Goal: Task Accomplishment & Management: Use online tool/utility

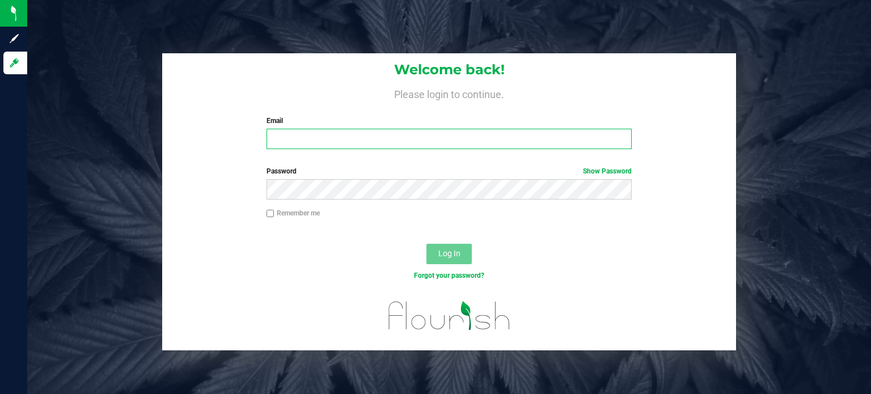
type input "[PERSON_NAME][EMAIL_ADDRESS][DOMAIN_NAME]"
click at [268, 214] on input "Remember me" at bounding box center [271, 214] width 8 height 8
checkbox input "true"
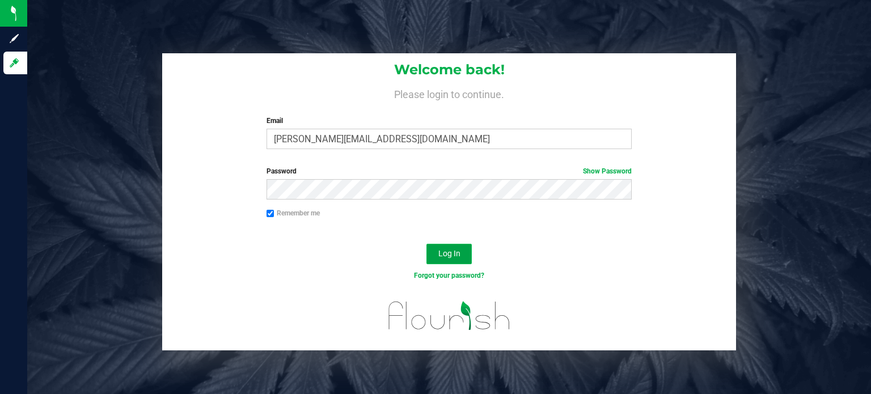
click at [451, 249] on span "Log In" at bounding box center [449, 253] width 22 height 9
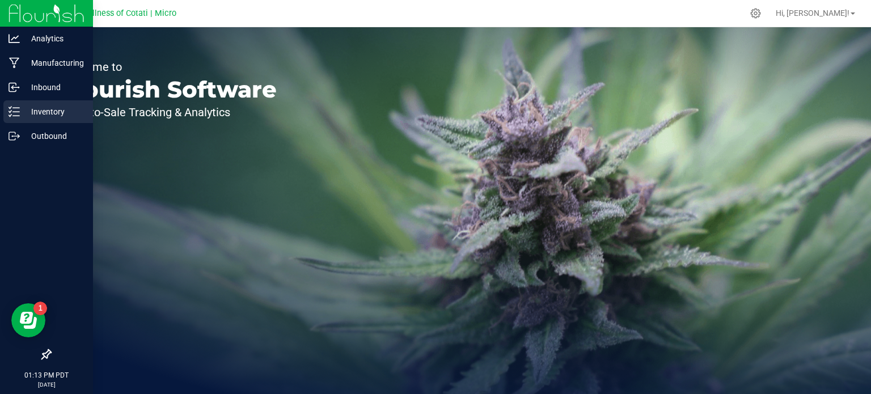
click at [54, 104] on div "Inventory" at bounding box center [48, 111] width 90 height 23
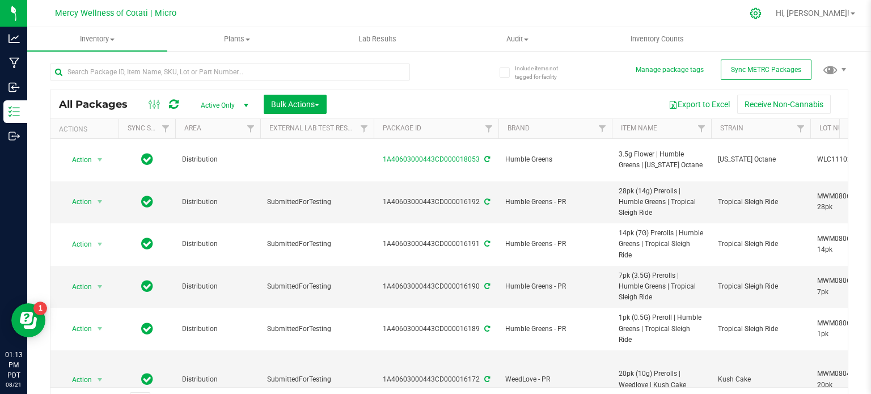
click at [762, 15] on icon at bounding box center [756, 13] width 12 height 12
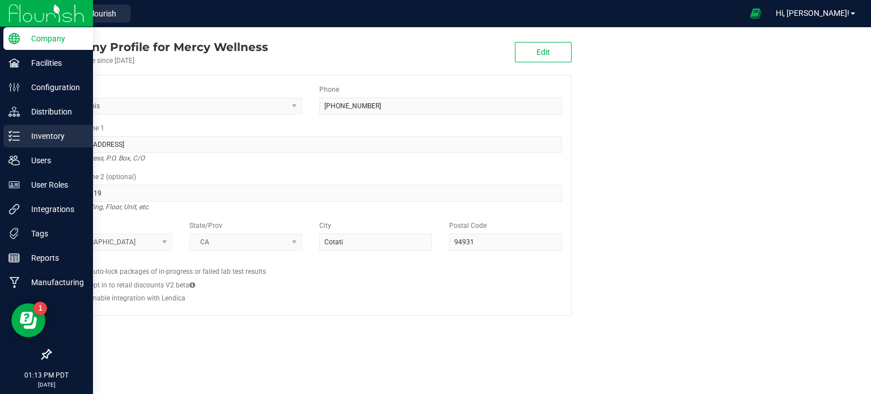
click at [61, 136] on p "Inventory" at bounding box center [54, 136] width 68 height 14
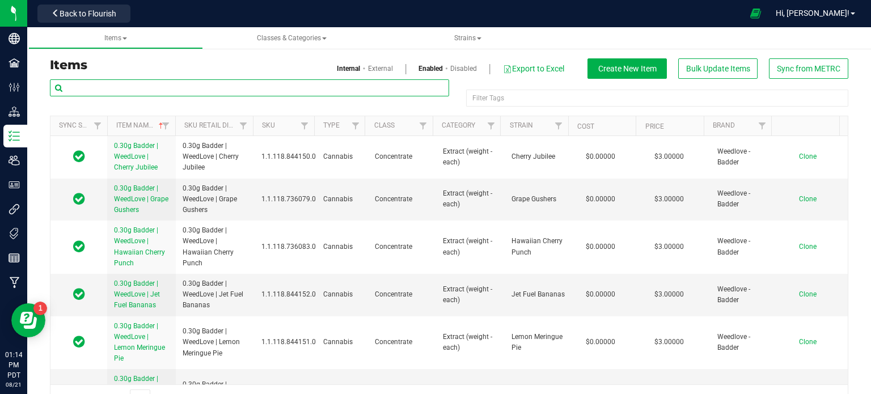
click at [166, 87] on input "text" at bounding box center [249, 87] width 399 height 17
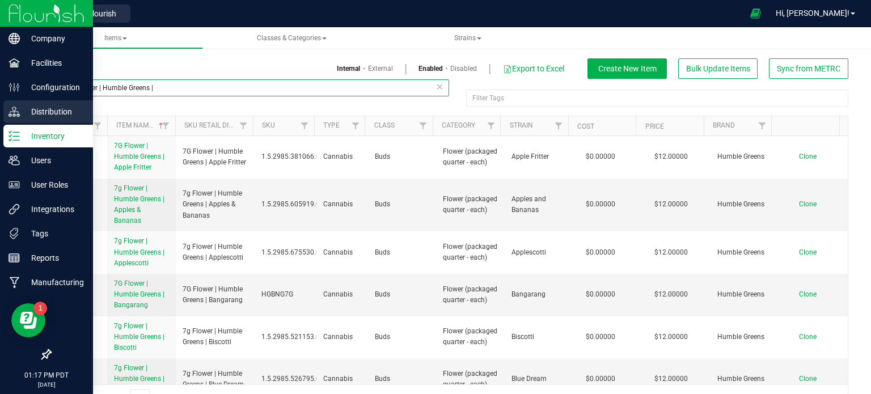
drag, startPoint x: 159, startPoint y: 88, endPoint x: 12, endPoint y: 103, distance: 147.6
click at [12, 103] on div "Company Facilities Configuration Distribution Inventory Users User Roles Integr…" at bounding box center [435, 197] width 871 height 394
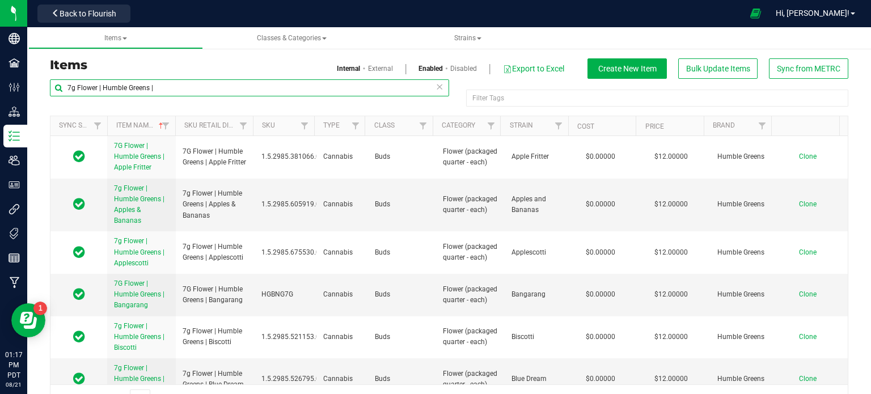
click at [131, 87] on input "7g Flower | Humble Greens |" at bounding box center [249, 87] width 399 height 17
drag, startPoint x: 171, startPoint y: 83, endPoint x: 45, endPoint y: 102, distance: 127.3
click at [45, 102] on div "7g Flower | Humble Greens | Filter Tags Filter Tags Sync Status Item Name Sku R…" at bounding box center [449, 245] width 816 height 333
type input "7g Flower | Humble Greens |"
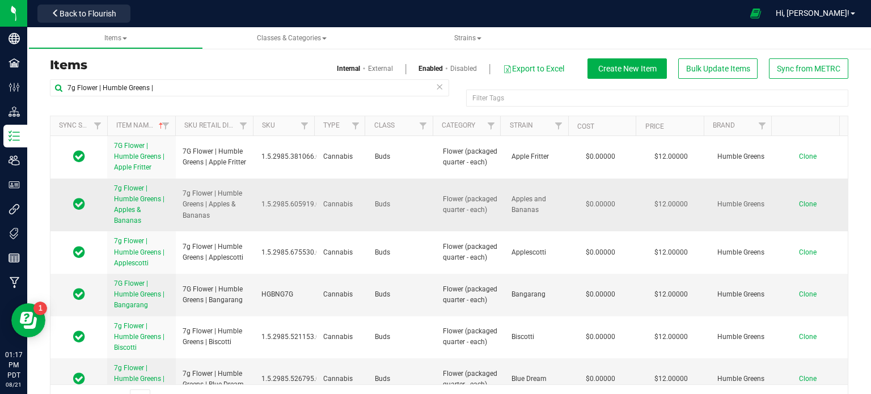
click at [799, 206] on span "Clone" at bounding box center [808, 204] width 18 height 8
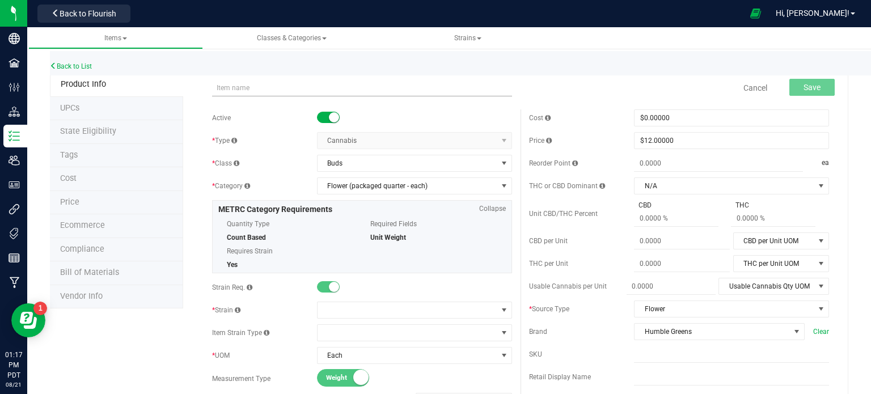
click at [290, 90] on input "text" at bounding box center [362, 87] width 300 height 17
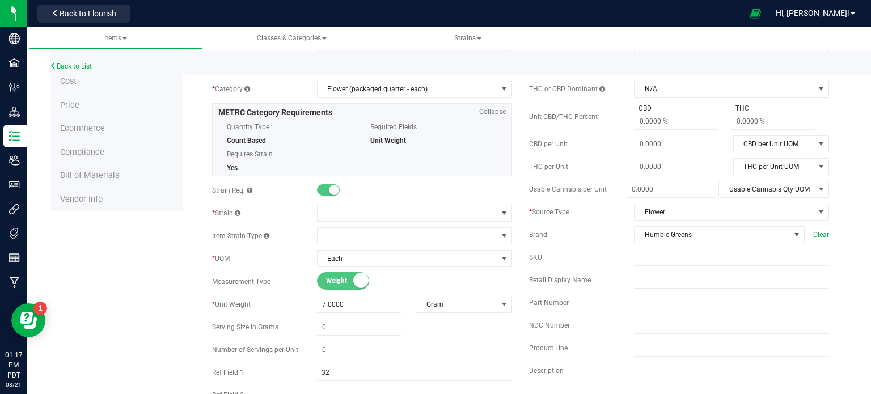
scroll to position [104, 0]
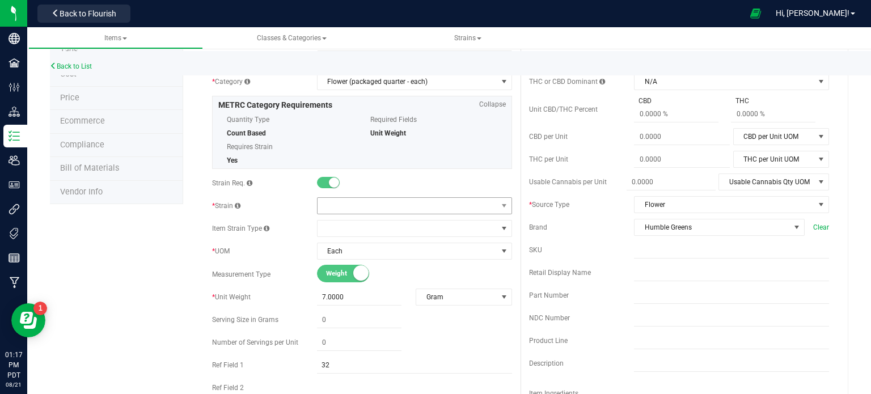
type input "7g Flower | Humble Greens | [US_STATE] Octane"
click at [365, 206] on span at bounding box center [408, 206] width 180 height 16
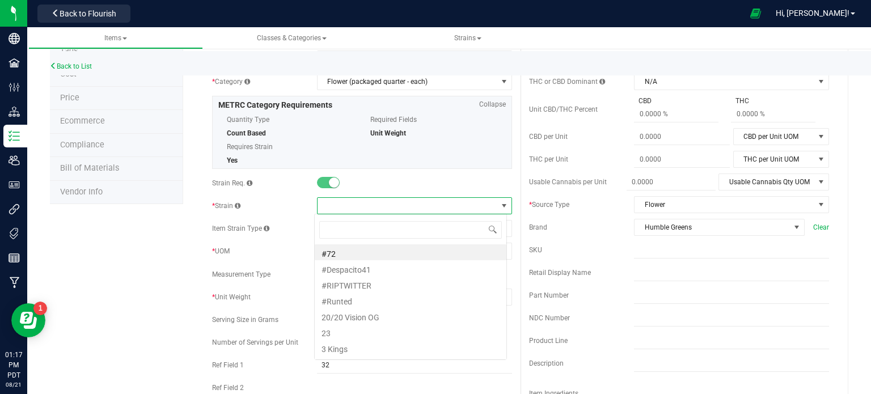
scroll to position [16, 193]
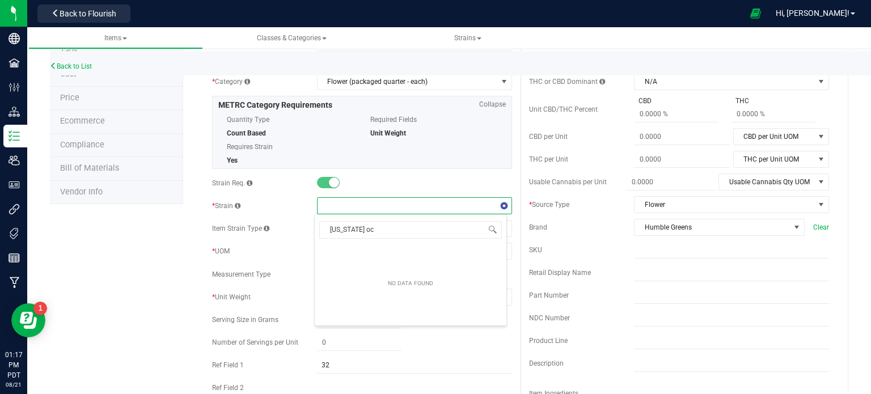
type input "[US_STATE] oct"
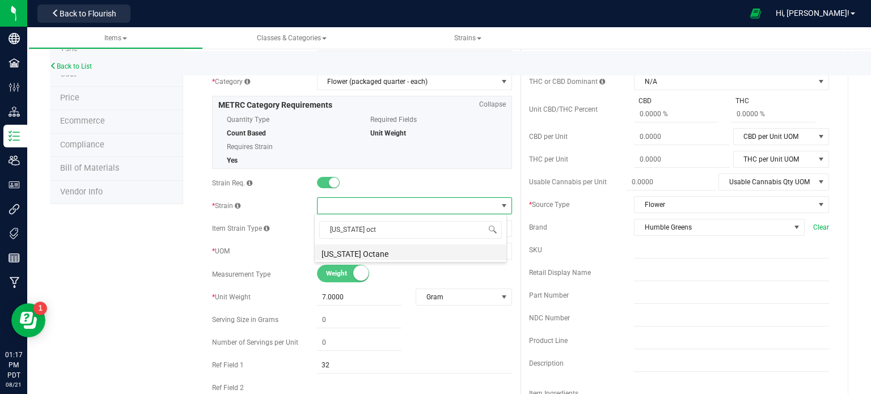
click at [367, 256] on li "[US_STATE] Octane" at bounding box center [411, 252] width 192 height 16
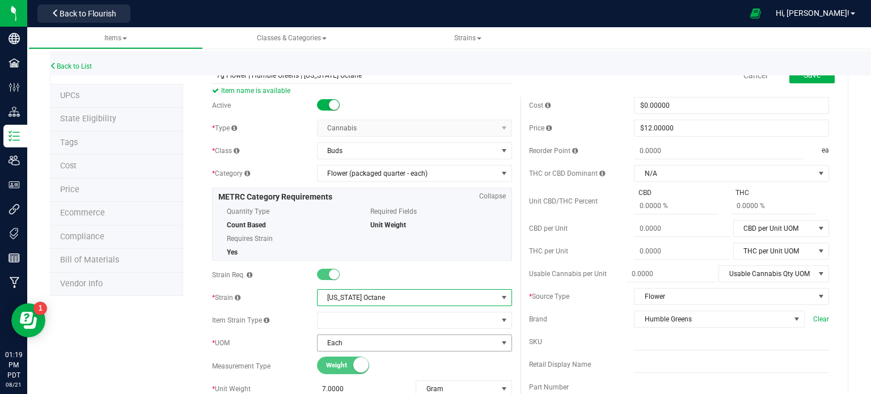
scroll to position [0, 0]
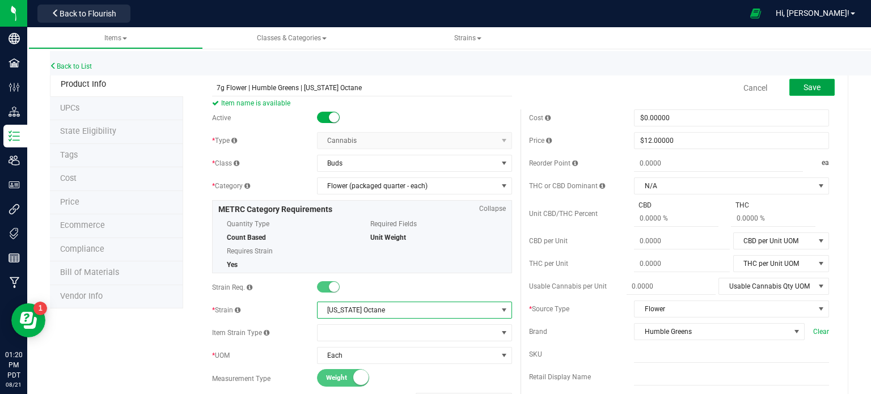
click at [805, 87] on span "Save" at bounding box center [812, 87] width 17 height 9
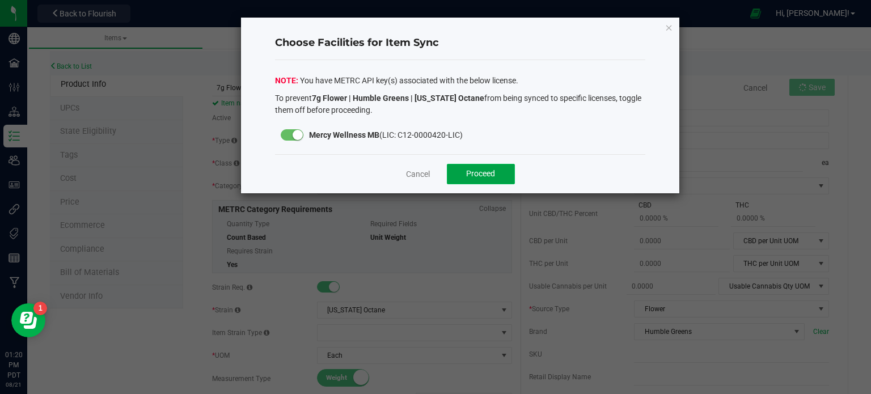
click at [492, 172] on span "Proceed" at bounding box center [480, 173] width 29 height 9
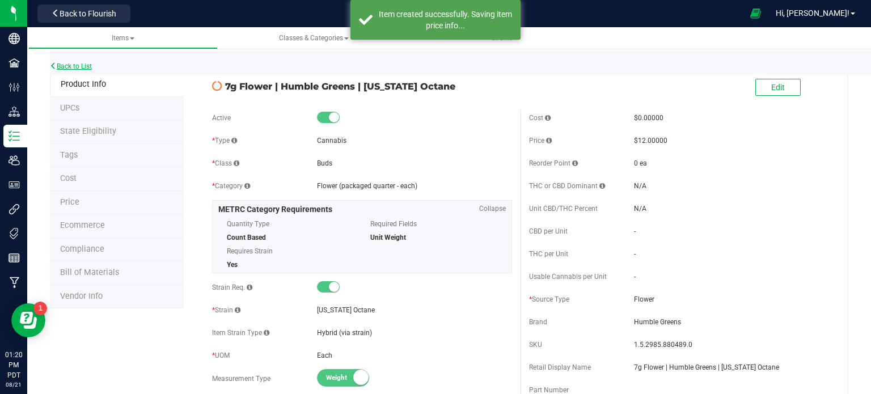
click at [60, 66] on link "Back to List" at bounding box center [71, 66] width 42 height 8
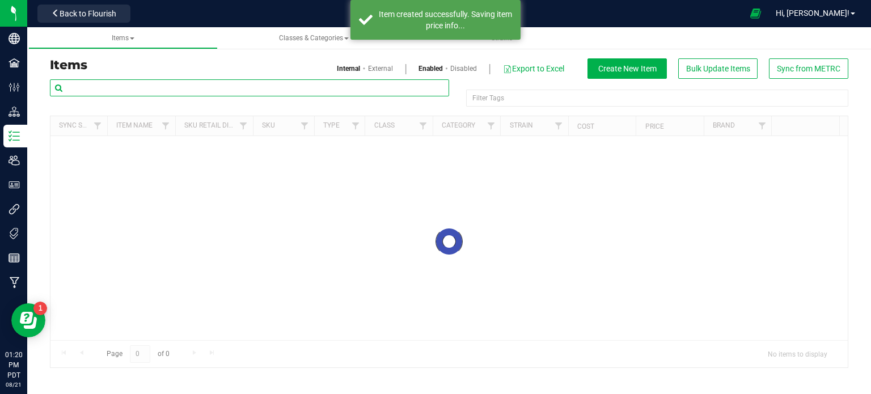
click at [180, 81] on input "text" at bounding box center [249, 87] width 399 height 17
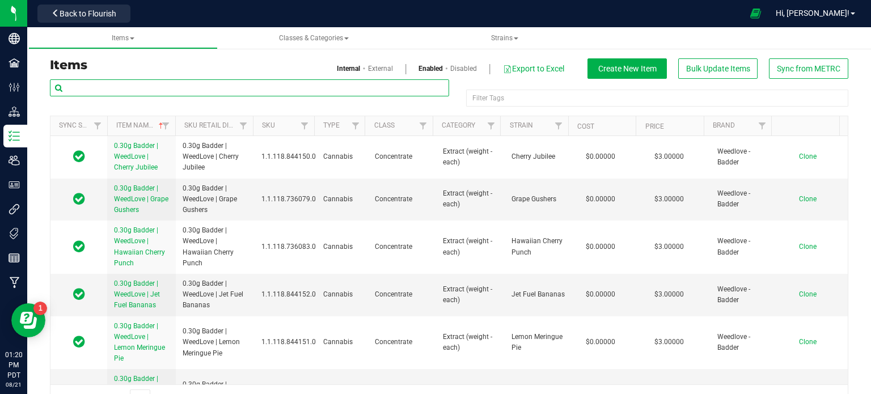
paste input "7g Flower | Humble Greens |"
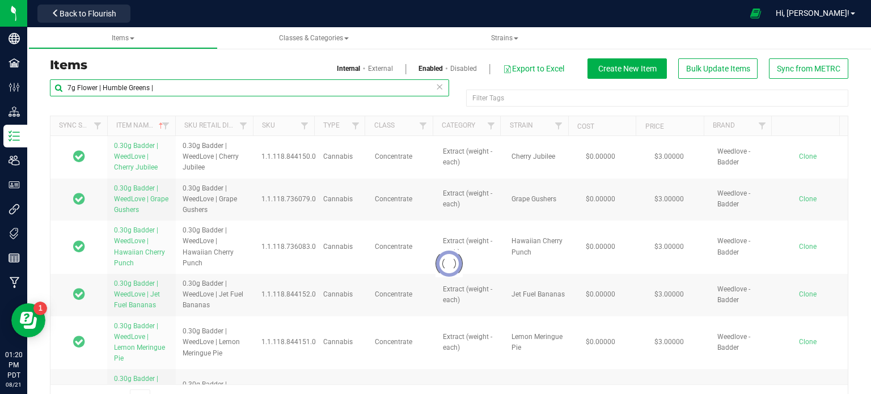
click at [69, 86] on input "7g Flower | Humble Greens |" at bounding box center [249, 87] width 399 height 17
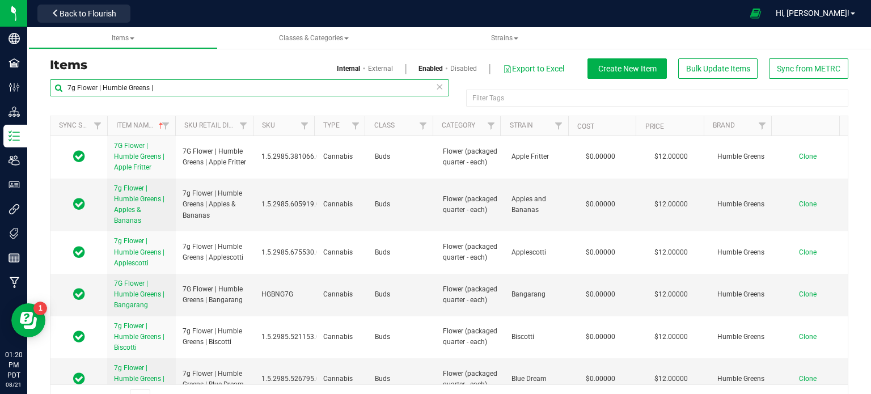
click at [71, 86] on input "7g Flower | Humble Greens |" at bounding box center [249, 87] width 399 height 17
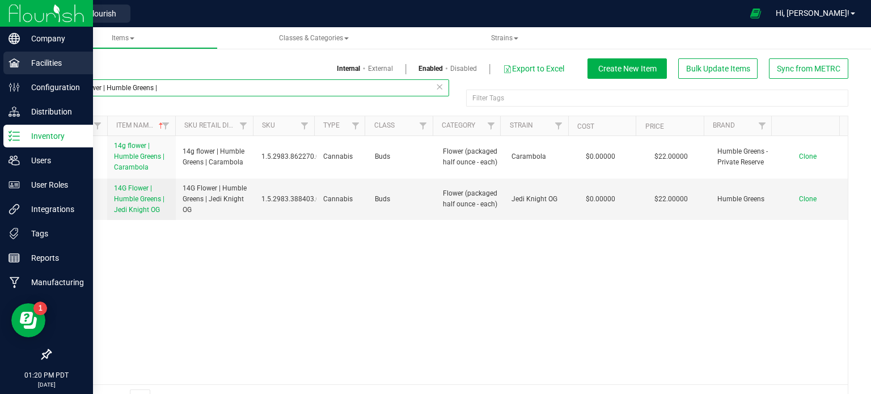
drag, startPoint x: 181, startPoint y: 82, endPoint x: 8, endPoint y: 67, distance: 174.2
click at [8, 67] on div "Company Facilities Configuration Distribution Inventory Users User Roles Integr…" at bounding box center [435, 197] width 871 height 394
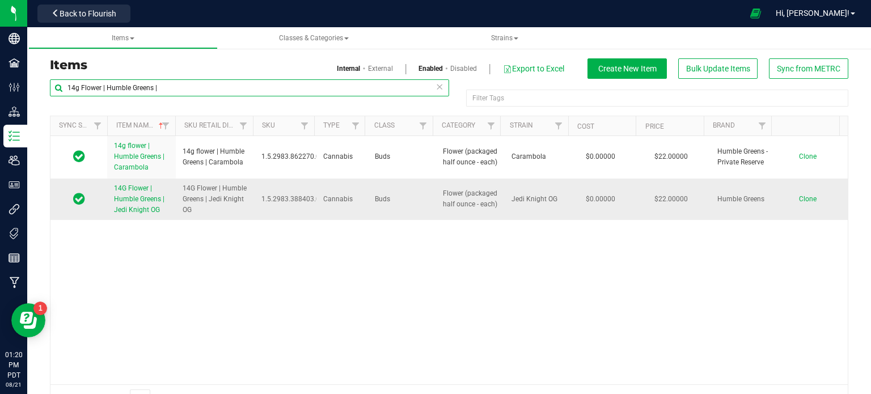
type input "14g Flower | Humble Greens |"
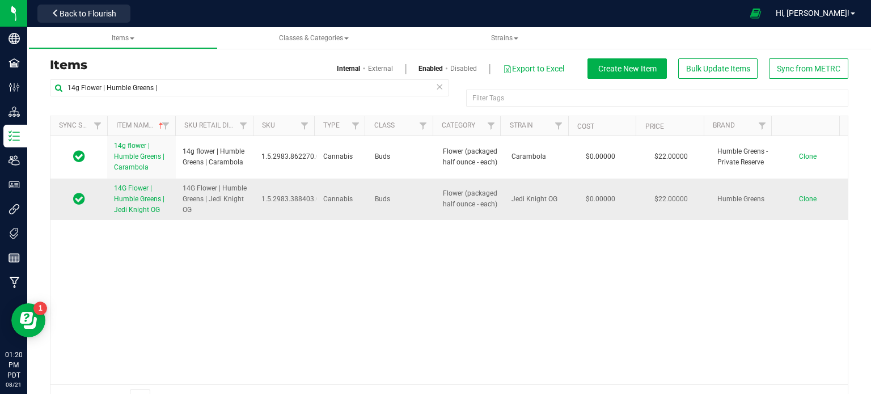
click at [799, 197] on span "Clone" at bounding box center [808, 199] width 18 height 8
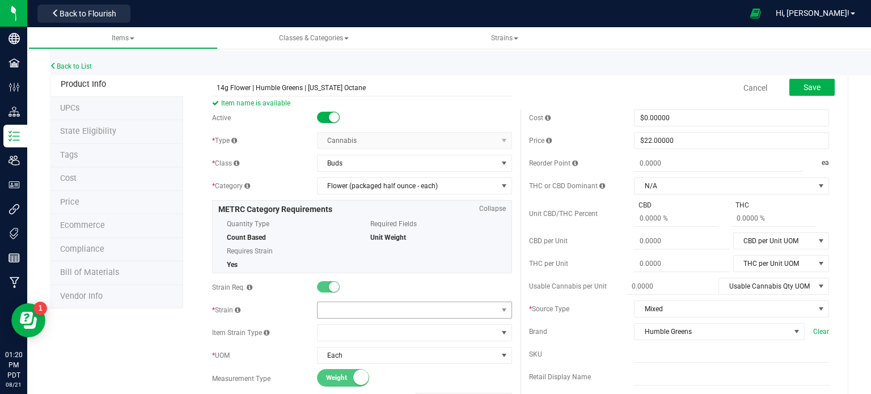
type input "14g Flower | Humble Greens | [US_STATE] Octane"
click at [388, 306] on span at bounding box center [408, 310] width 180 height 16
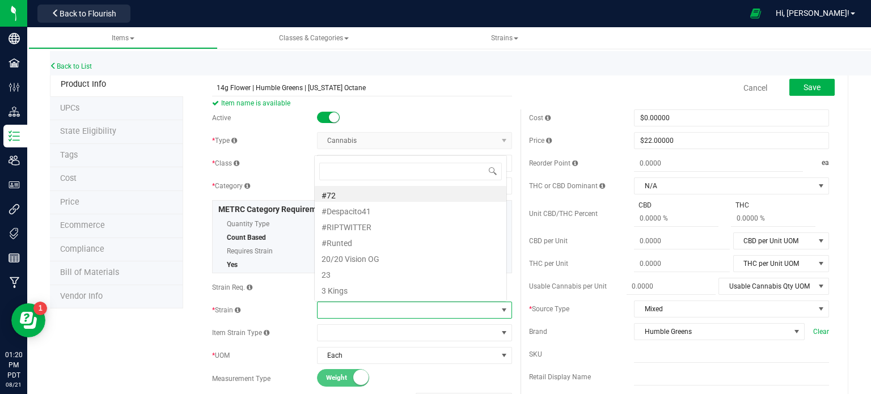
scroll to position [16, 190]
type input "c"
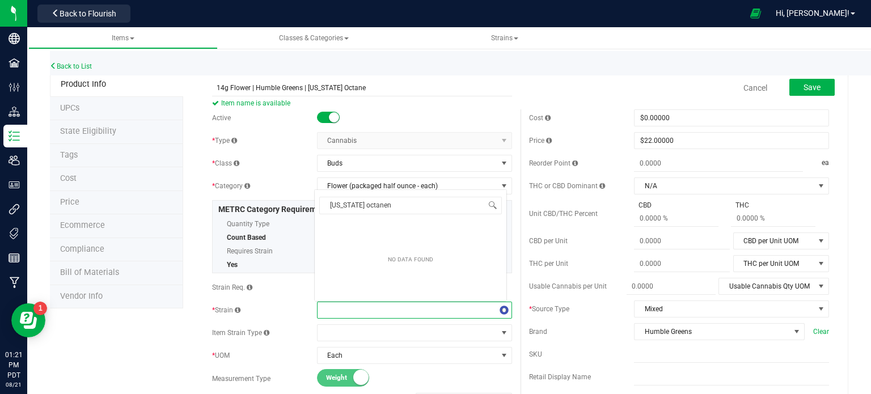
type input "[US_STATE] octane"
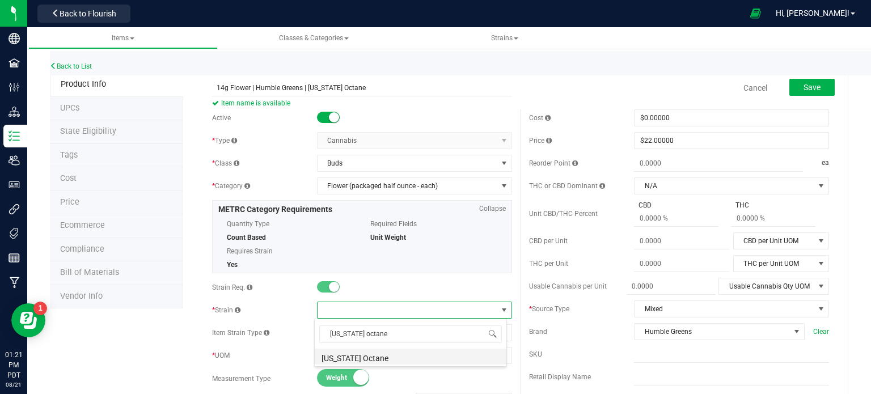
click at [383, 358] on li "[US_STATE] Octane" at bounding box center [411, 357] width 192 height 16
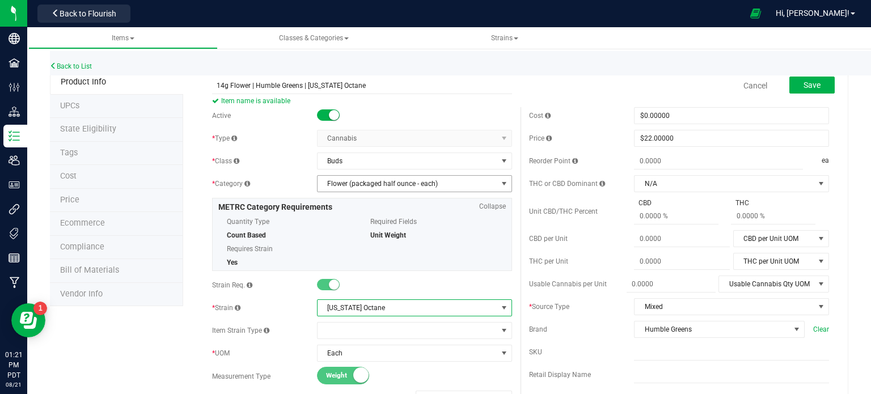
scroll to position [2, 0]
click at [299, 85] on input "14g Flower | Humble Greens | [US_STATE] Octane" at bounding box center [362, 86] width 300 height 17
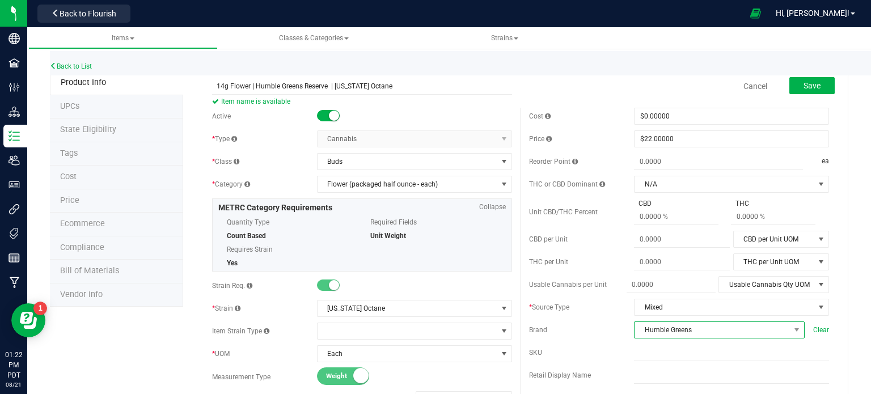
click at [737, 324] on span "Humble Greens" at bounding box center [712, 330] width 155 height 16
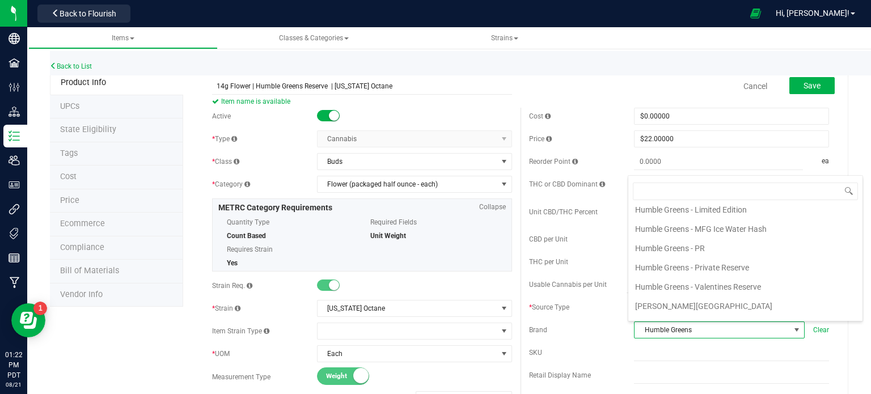
scroll to position [797, 0]
click at [689, 257] on li "Humble Greens - Private Reserve" at bounding box center [745, 266] width 234 height 19
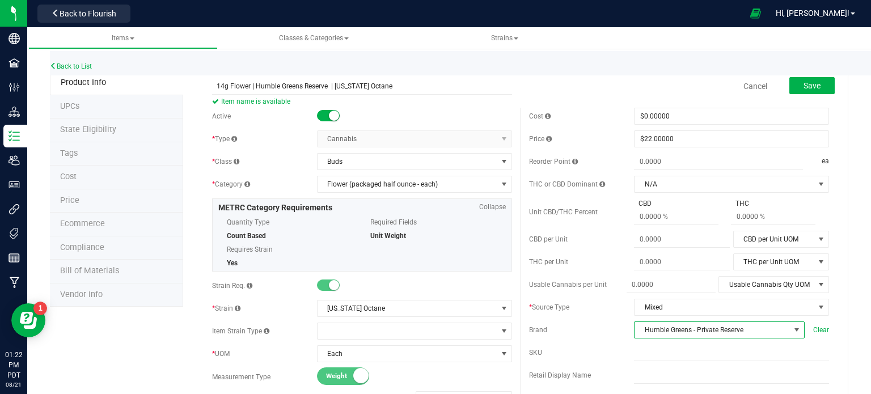
scroll to position [0, 0]
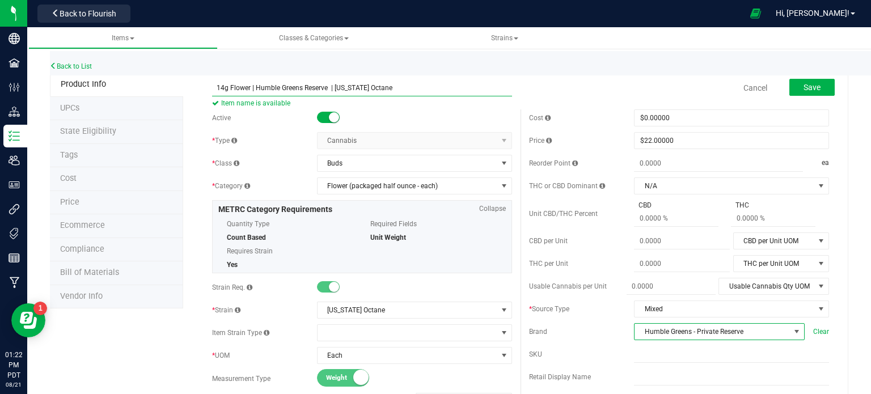
click at [327, 87] on input "14g Flower | Humble Greens Reserve | [US_STATE] Octane" at bounding box center [362, 87] width 300 height 17
click at [327, 86] on input "14g Flower | Humble Greens Reserve | [US_STATE] Octane" at bounding box center [362, 87] width 300 height 17
click at [329, 85] on input "14g Flower | Humble Greens Reserve | [US_STATE] Octane" at bounding box center [362, 87] width 300 height 17
type input "14g Flower | Humble Greens Reserve | [US_STATE] Octane"
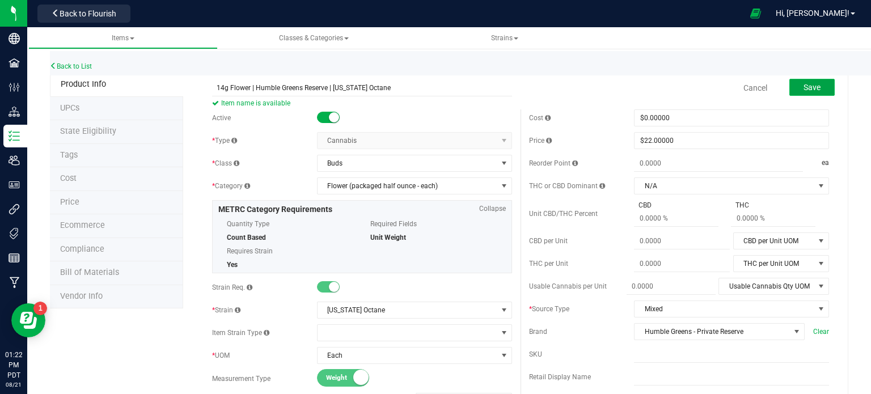
click at [804, 83] on span "Save" at bounding box center [812, 87] width 17 height 9
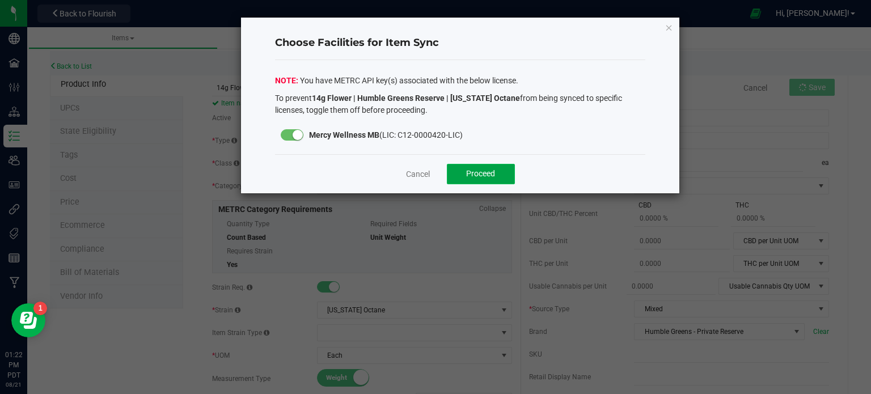
click at [475, 170] on span "Proceed" at bounding box center [480, 173] width 29 height 9
